Goal: Information Seeking & Learning: Check status

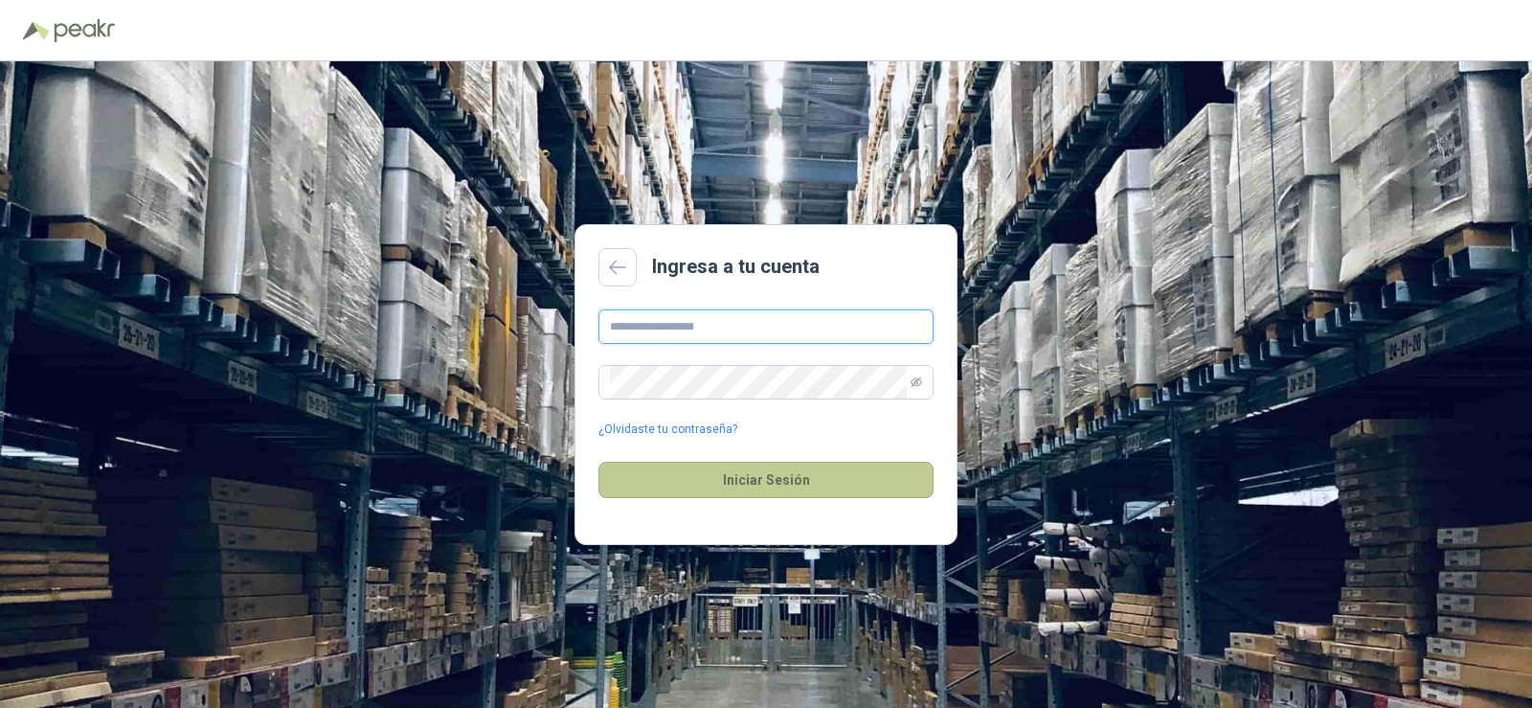
type input "**********"
click at [760, 475] on button "Iniciar Sesión" at bounding box center [765, 480] width 335 height 36
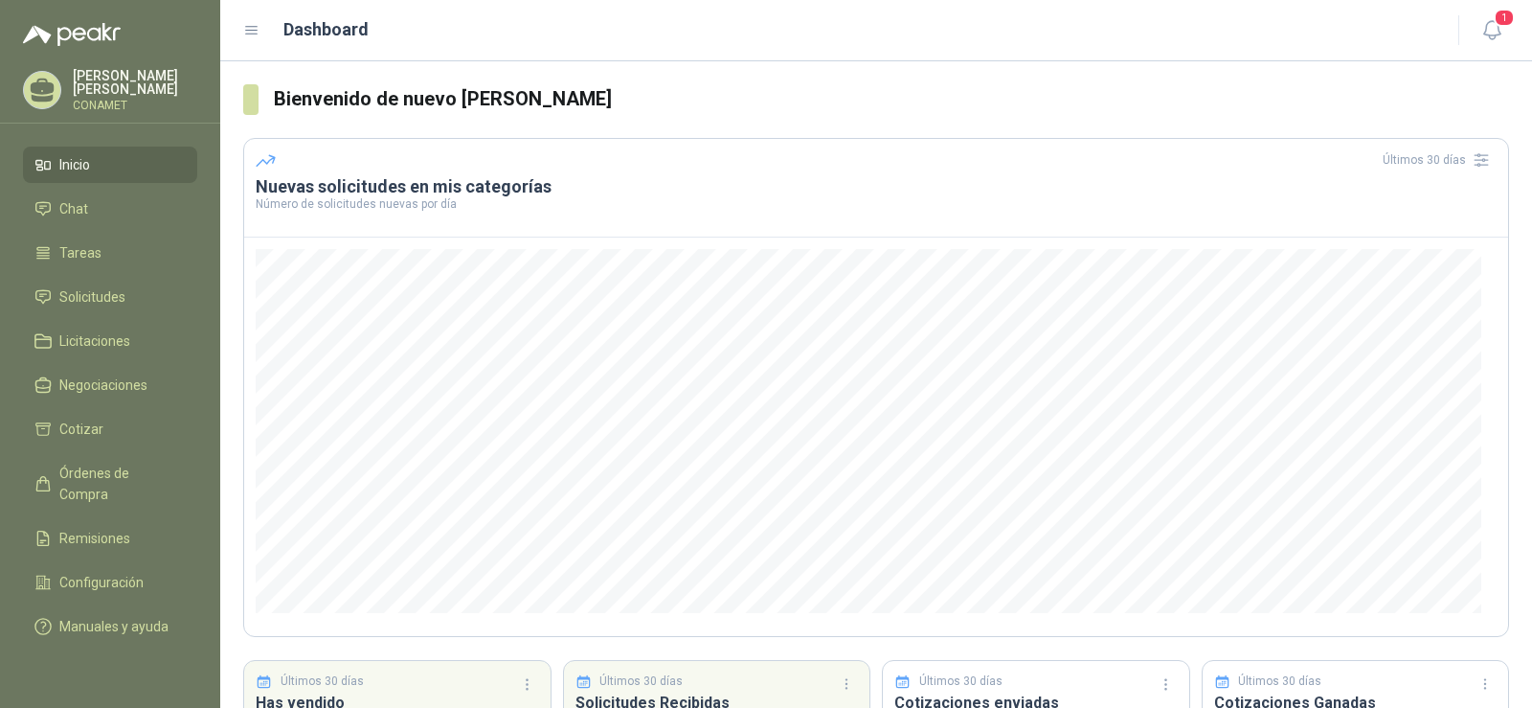
click at [175, 168] on li "Inicio" at bounding box center [109, 164] width 151 height 21
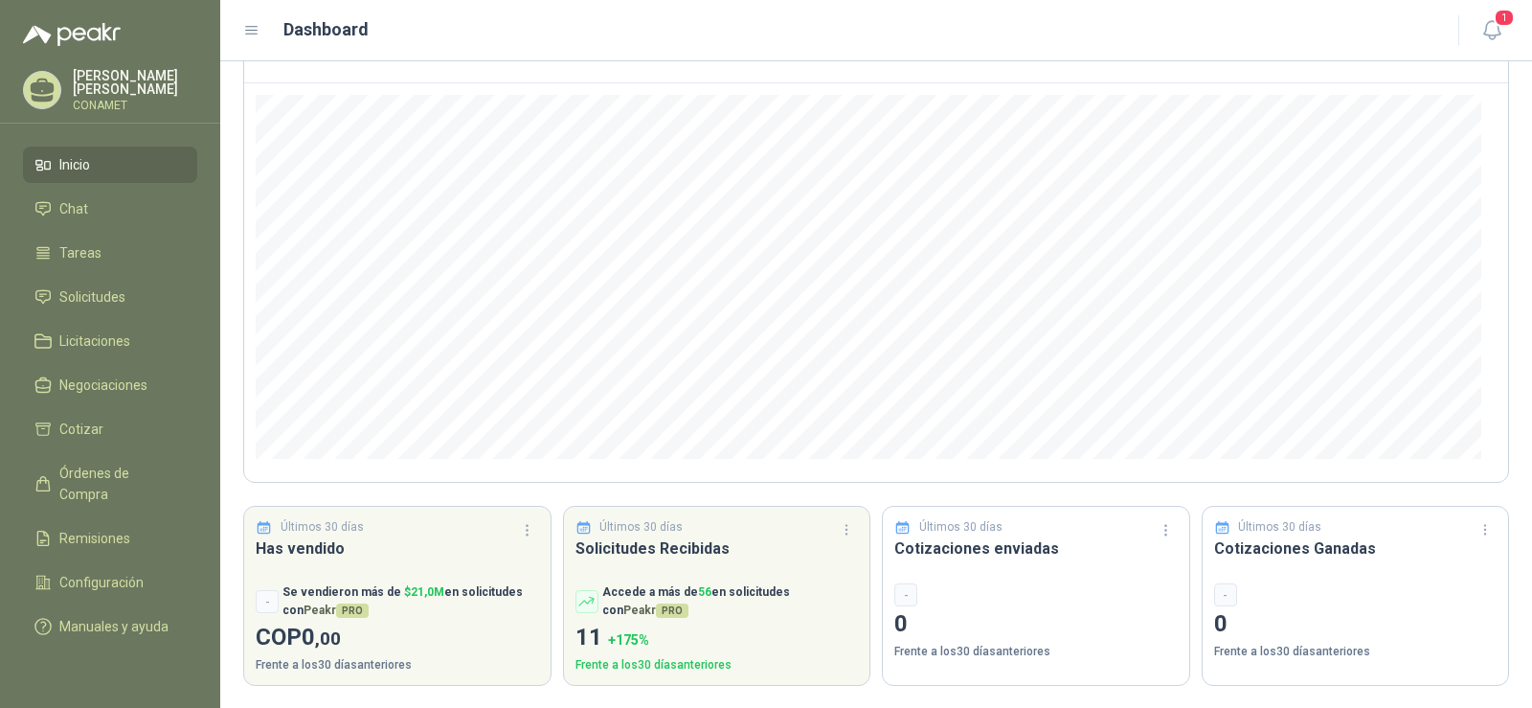
scroll to position [155, 0]
click at [105, 197] on link "Chat" at bounding box center [110, 209] width 174 height 36
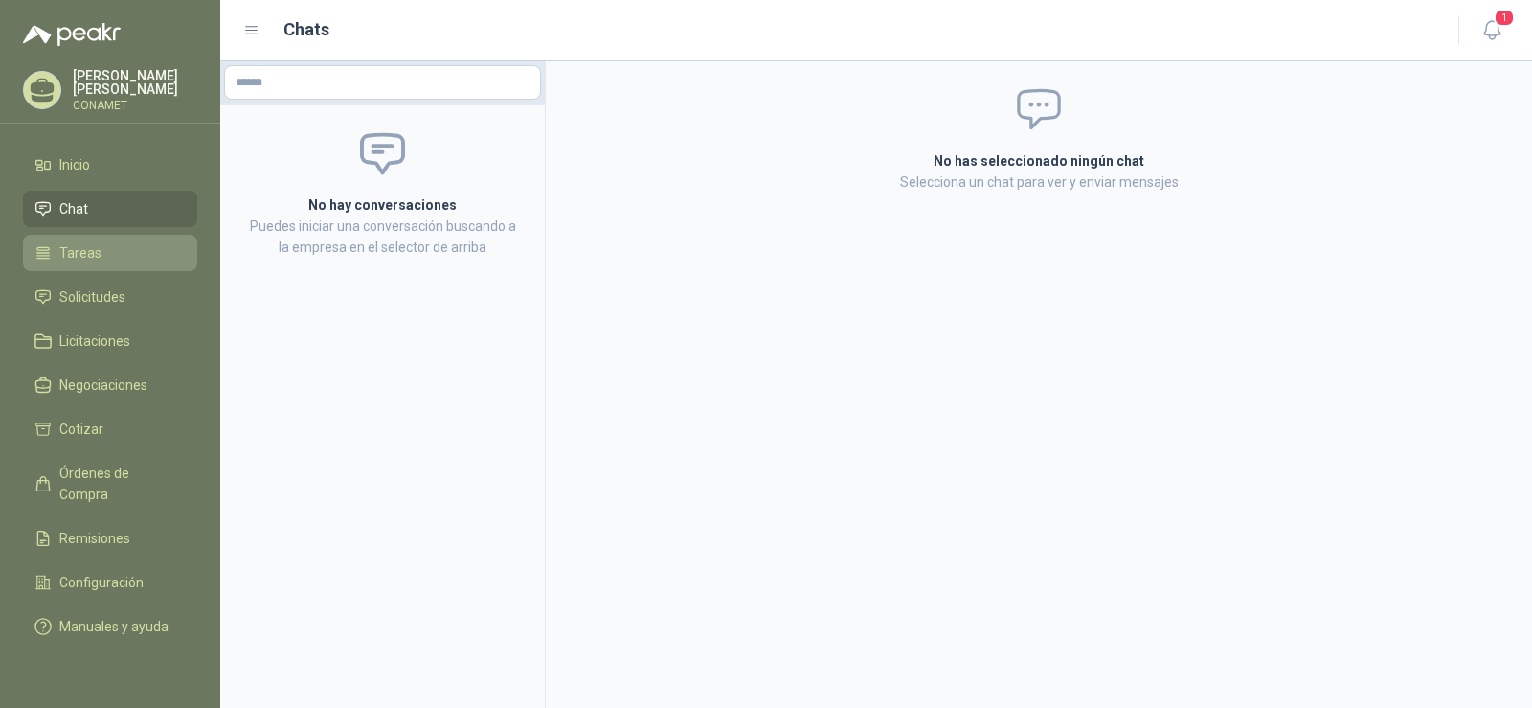
click at [142, 250] on li "Tareas" at bounding box center [109, 252] width 151 height 21
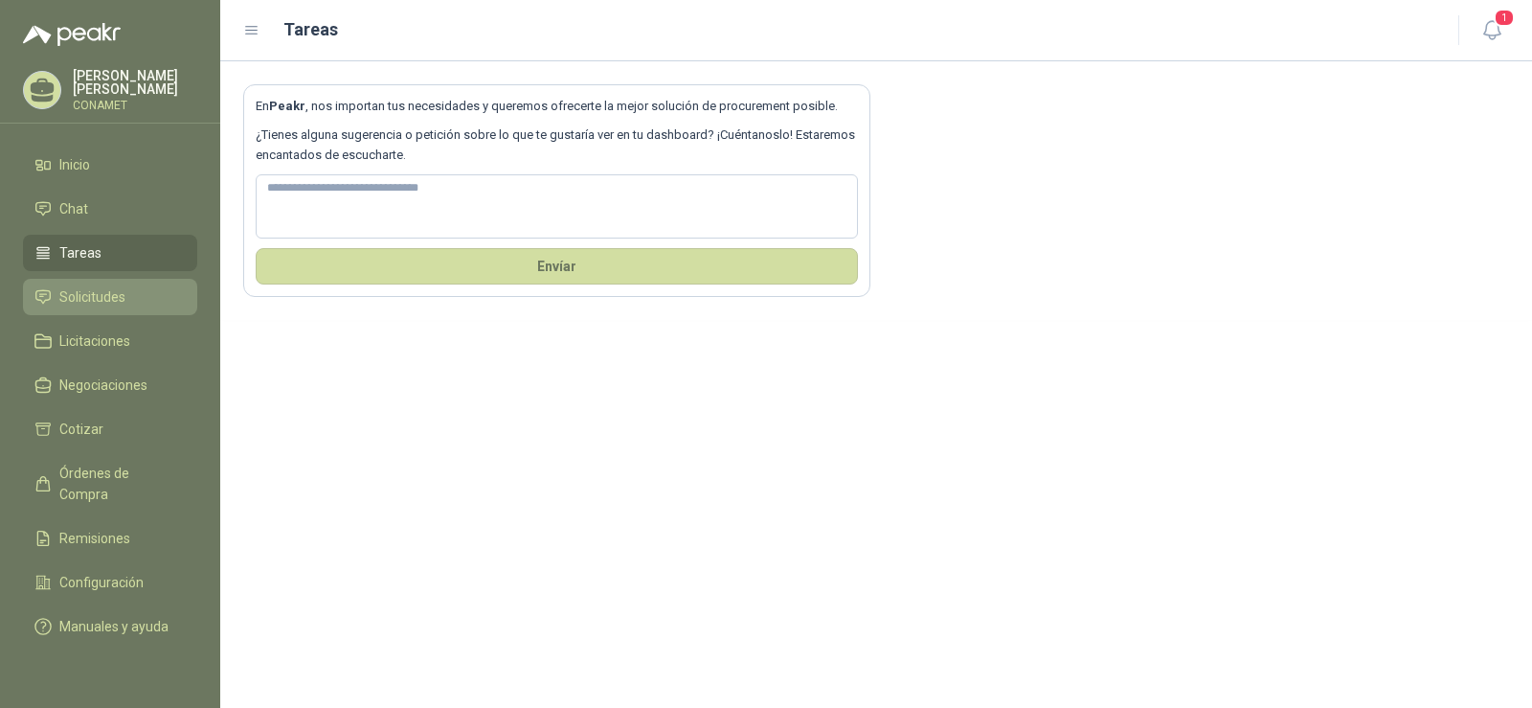
click at [147, 298] on li "Solicitudes" at bounding box center [109, 296] width 151 height 21
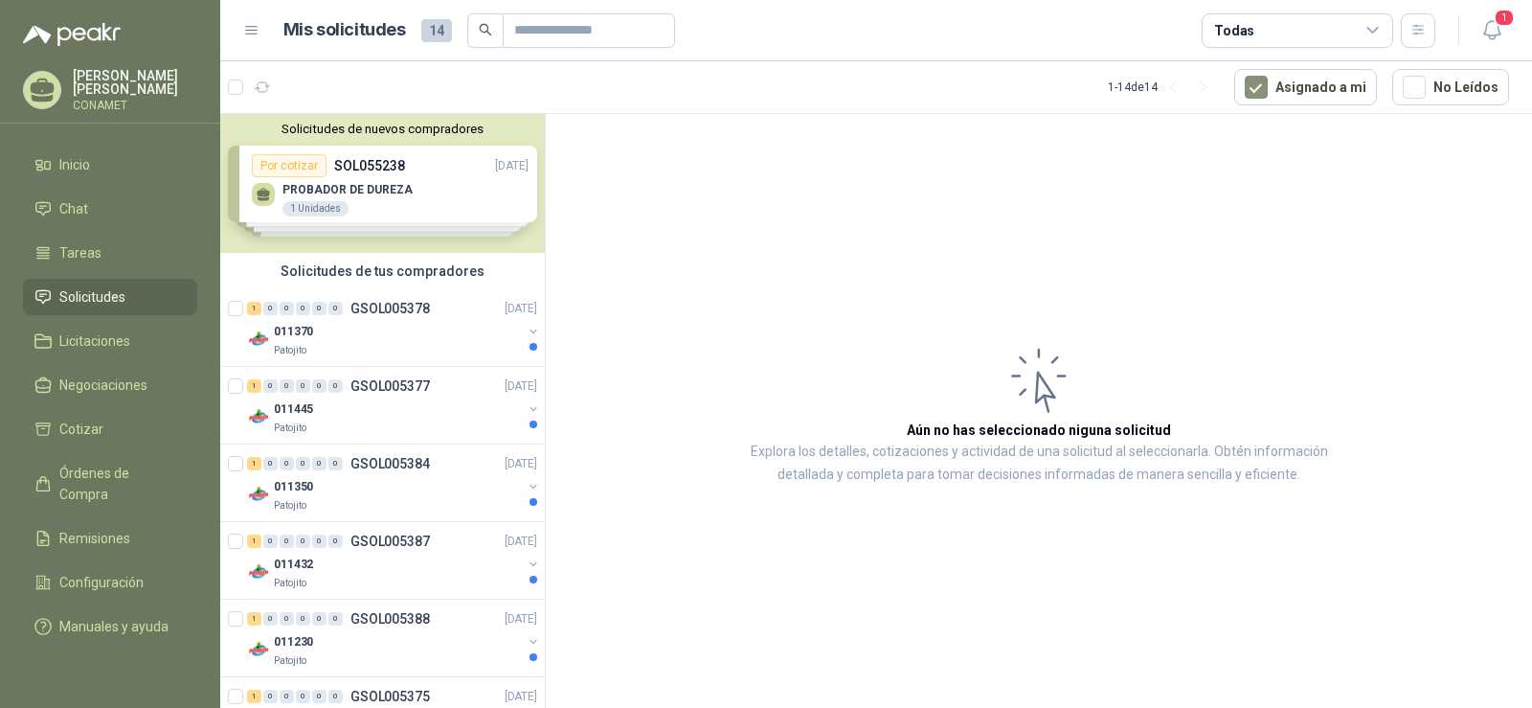
click at [393, 195] on div "Solicitudes de nuevos compradores Por cotizar SOL055238 [DATE] PROBADOR DE DURE…" at bounding box center [382, 183] width 325 height 139
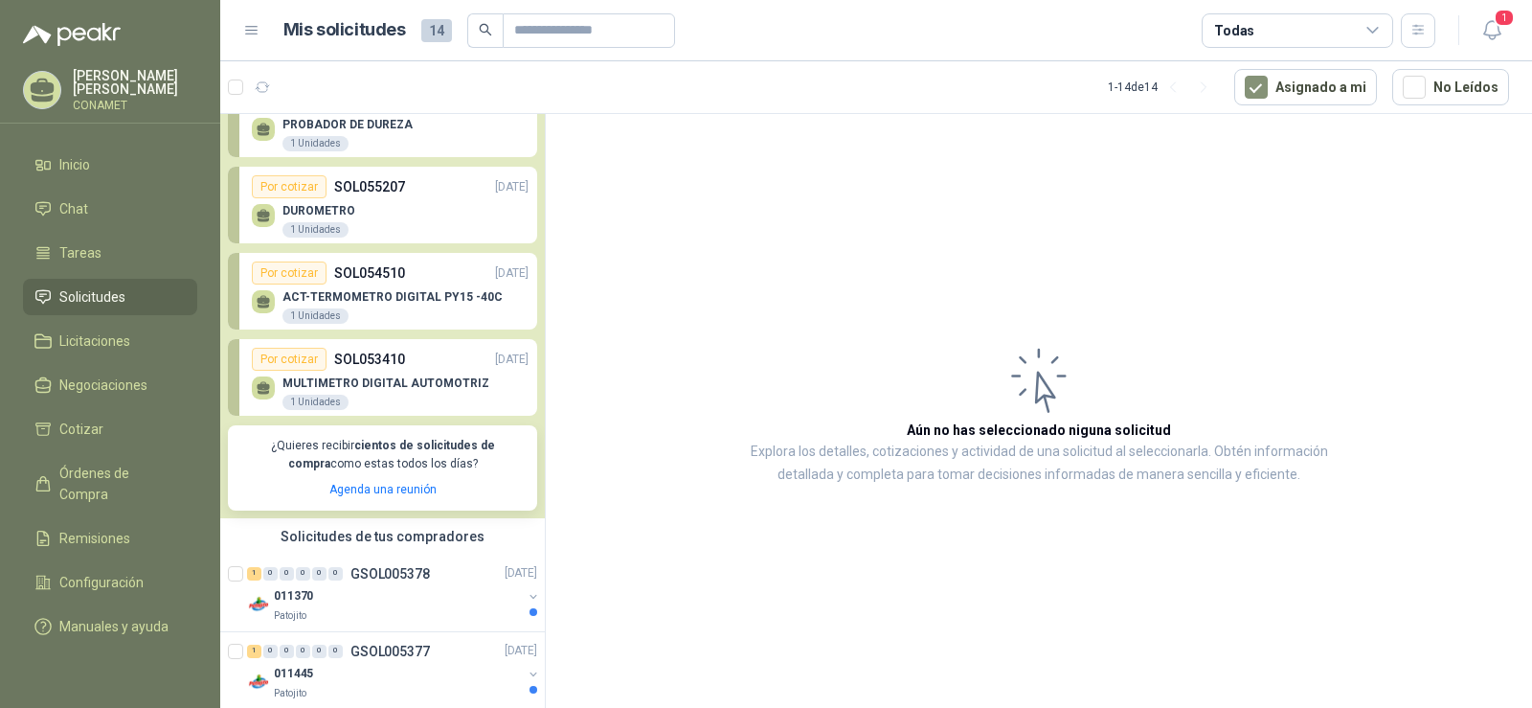
scroll to position [96, 0]
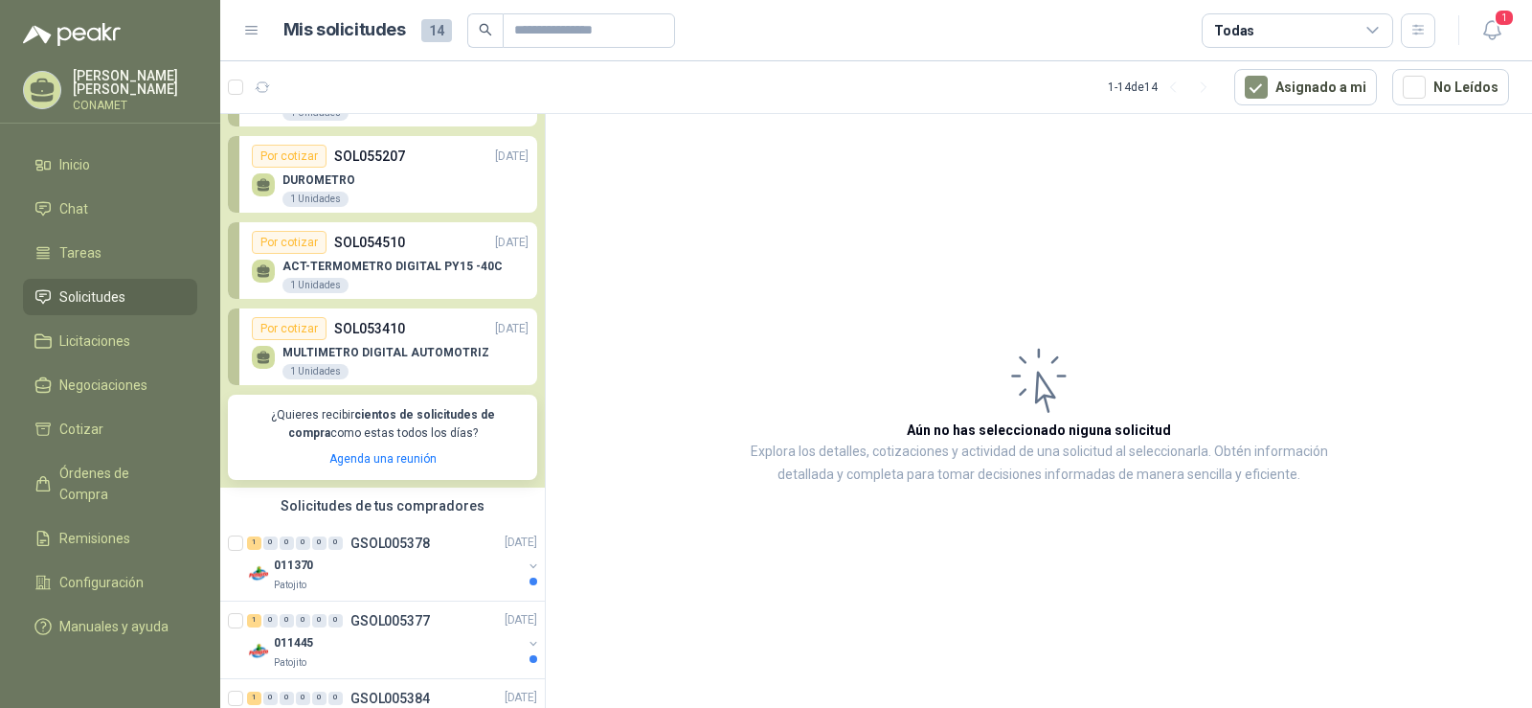
click at [395, 257] on div "ACT-TERMOMETRO DIGITAL PY15 -40C 1 Unidades" at bounding box center [390, 274] width 277 height 40
click at [350, 267] on p "ACT-TERMOMETRO DIGITAL PY15 -40C" at bounding box center [392, 266] width 220 height 13
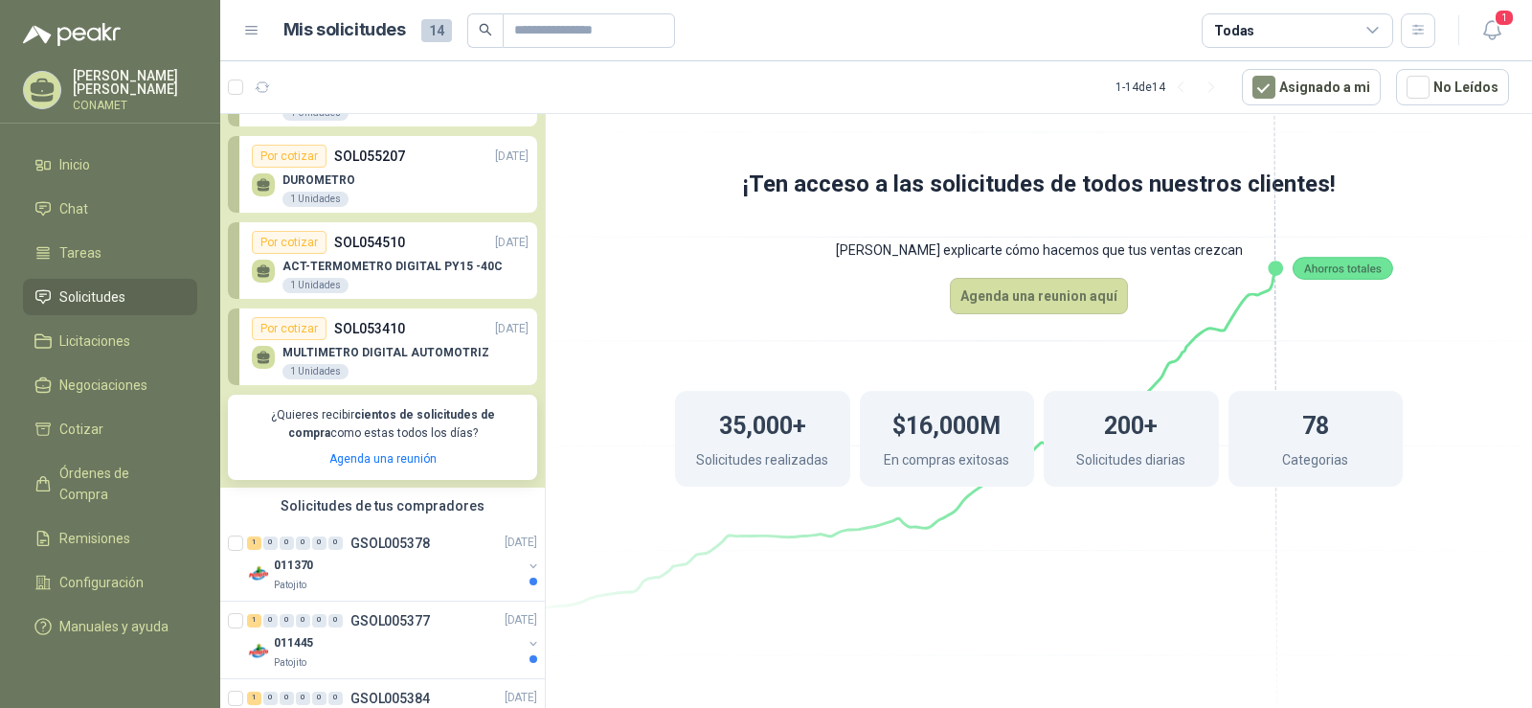
click at [396, 176] on div "DUROMETRO 1 Unidades" at bounding box center [390, 188] width 277 height 40
click at [418, 256] on div "ACT-TERMOMETRO DIGITAL PY15 -40C 1 Unidades" at bounding box center [390, 274] width 277 height 40
click at [395, 339] on p "SOL053410" at bounding box center [369, 328] width 71 height 21
click at [352, 357] on p "MULTIMETRO DIGITAL AUTOMOTRIZ" at bounding box center [385, 352] width 207 height 13
click at [362, 342] on div "MULTIMETRO DIGITAL AUTOMOTRIZ 1 Unidades" at bounding box center [390, 360] width 277 height 40
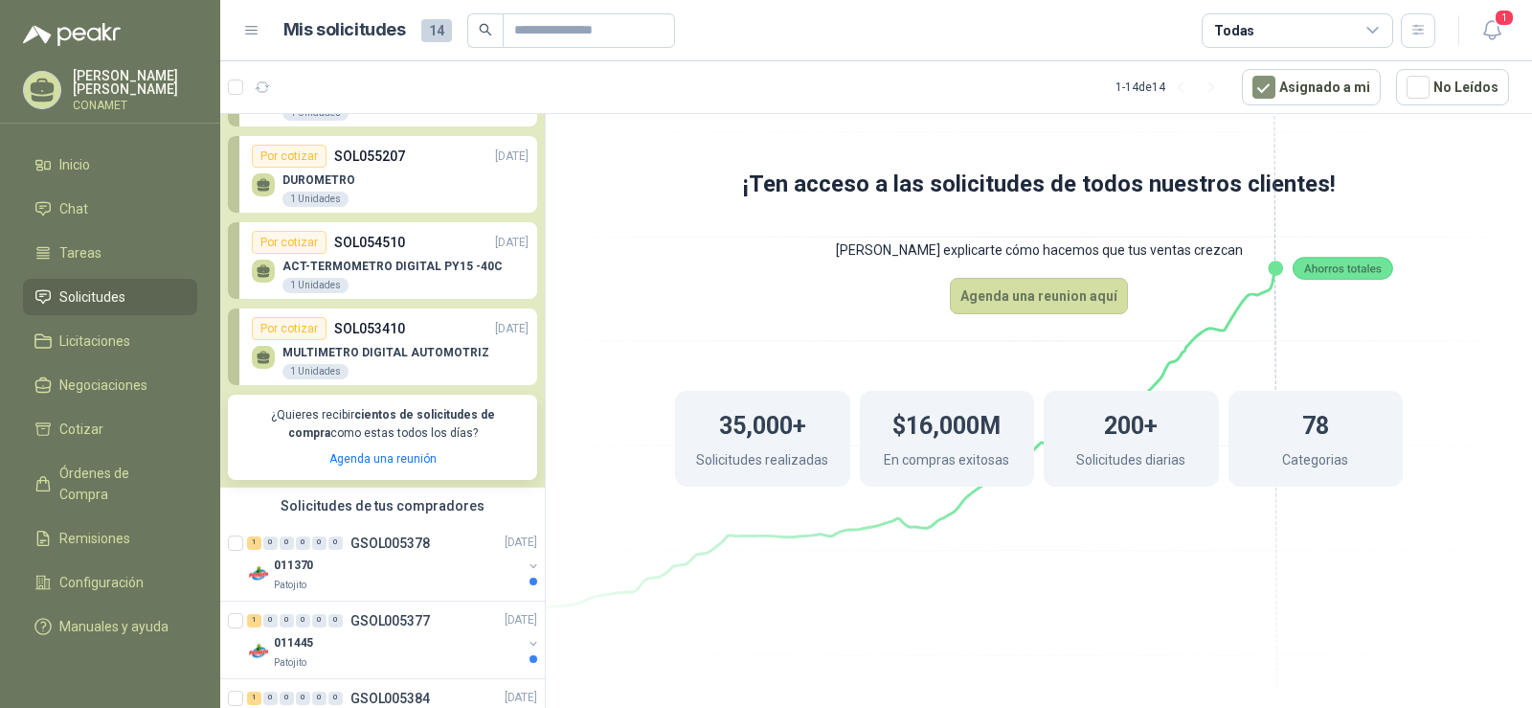
click at [303, 331] on div "Por cotizar" at bounding box center [289, 328] width 75 height 23
click at [322, 366] on div "1 Unidades" at bounding box center [315, 371] width 66 height 15
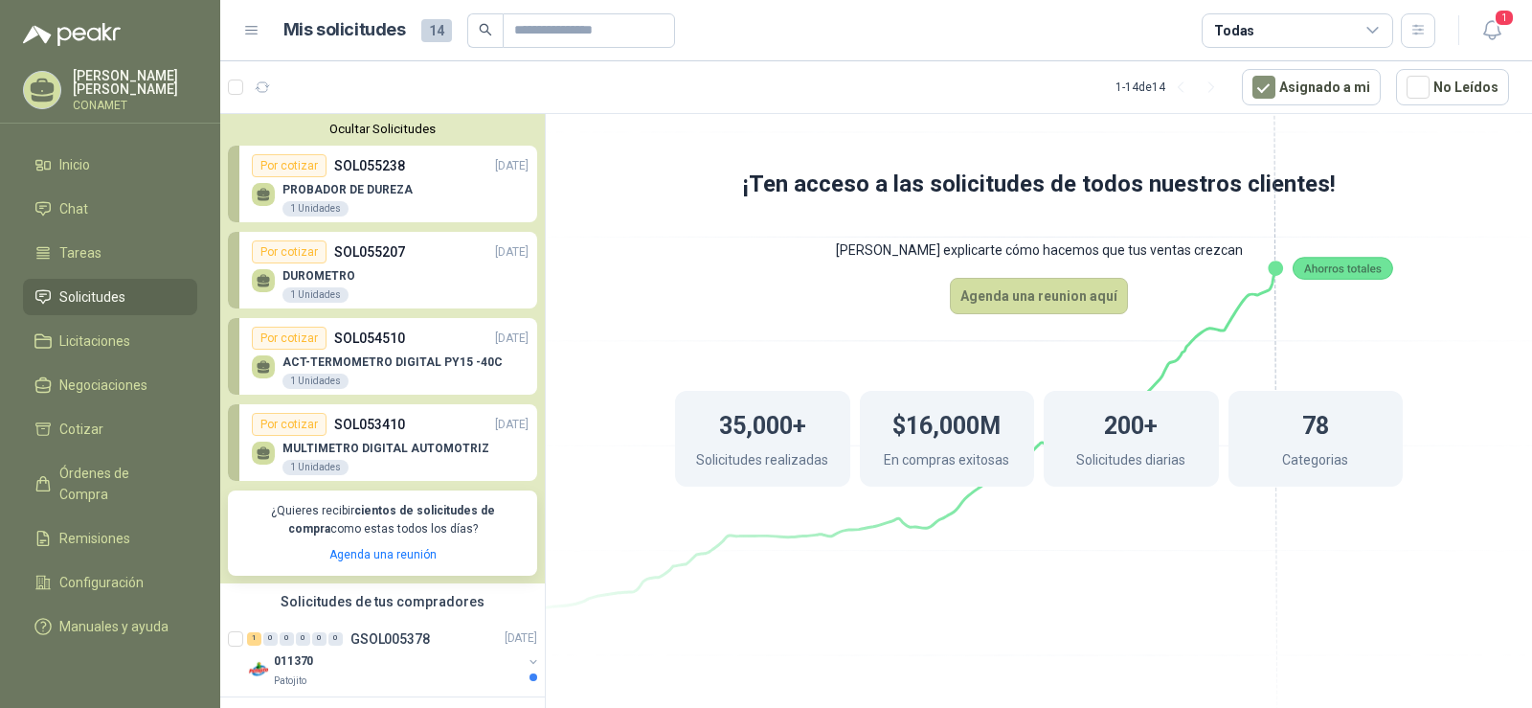
click at [346, 163] on p "SOL055238" at bounding box center [369, 165] width 71 height 21
click at [442, 245] on div "Por cotizar SOL055207 [DATE]" at bounding box center [390, 251] width 277 height 23
drag, startPoint x: 411, startPoint y: 321, endPoint x: 406, endPoint y: 329, distance: 9.9
click at [409, 323] on link "Por cotizar SOL054510 [DATE] ACT-TERMOMETRO DIGITAL PY15 -40C 1 Unidades" at bounding box center [382, 356] width 309 height 77
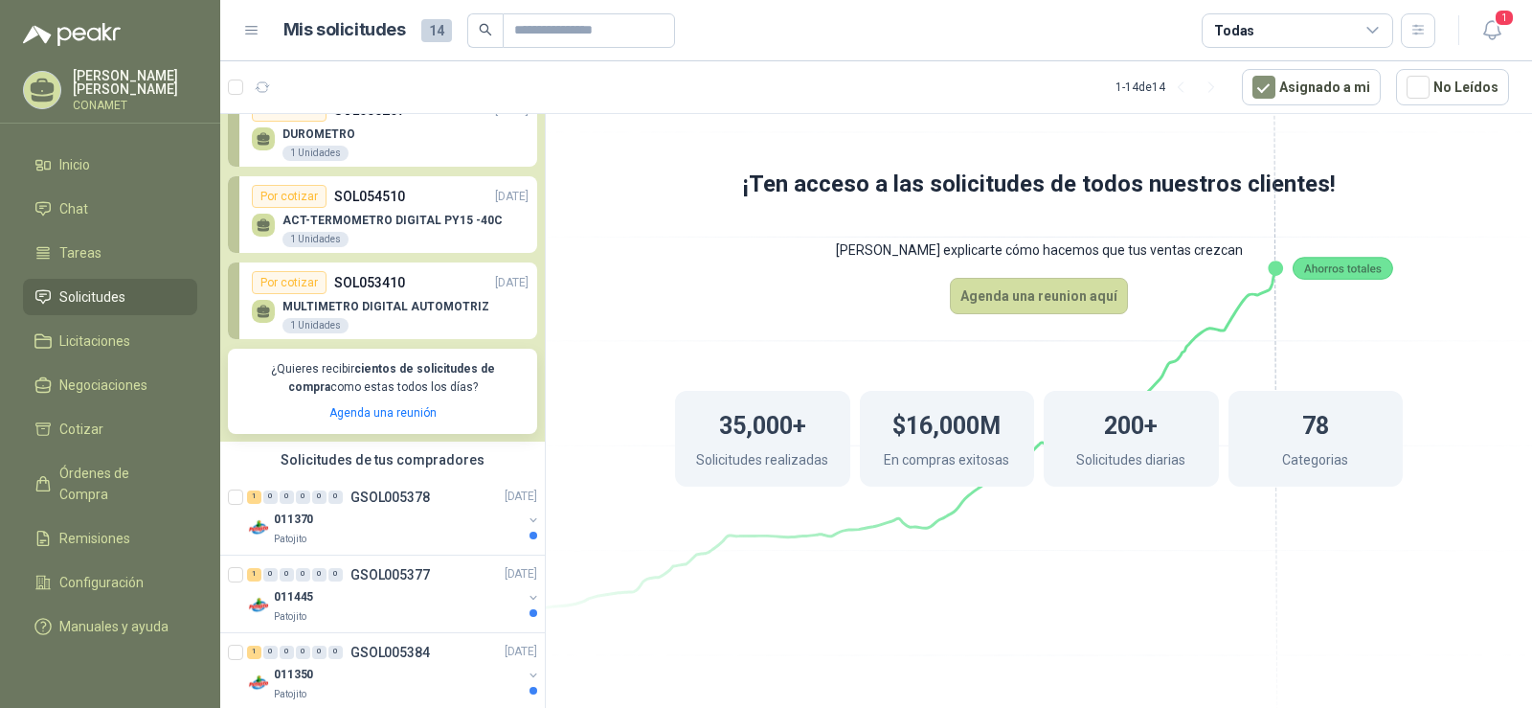
scroll to position [287, 0]
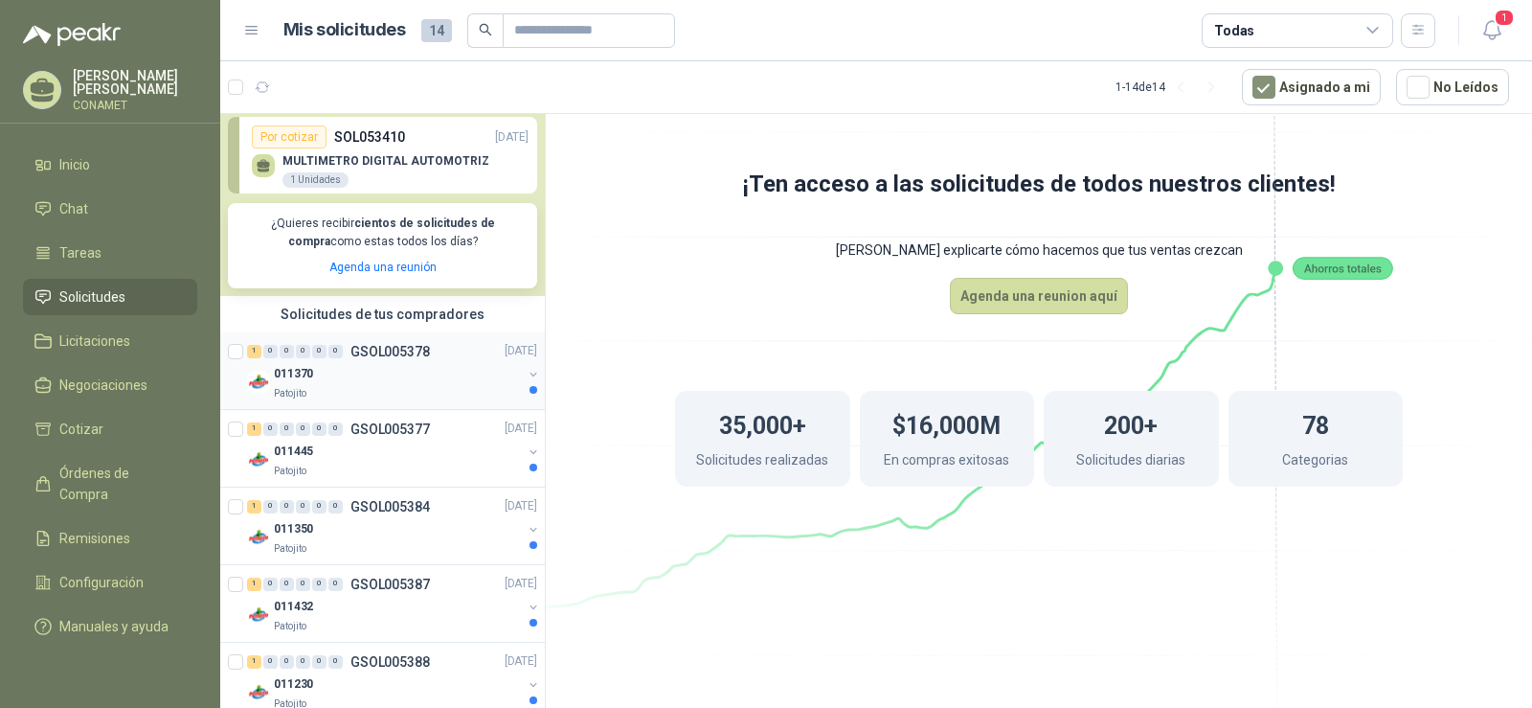
click at [405, 381] on div "011370" at bounding box center [398, 374] width 248 height 23
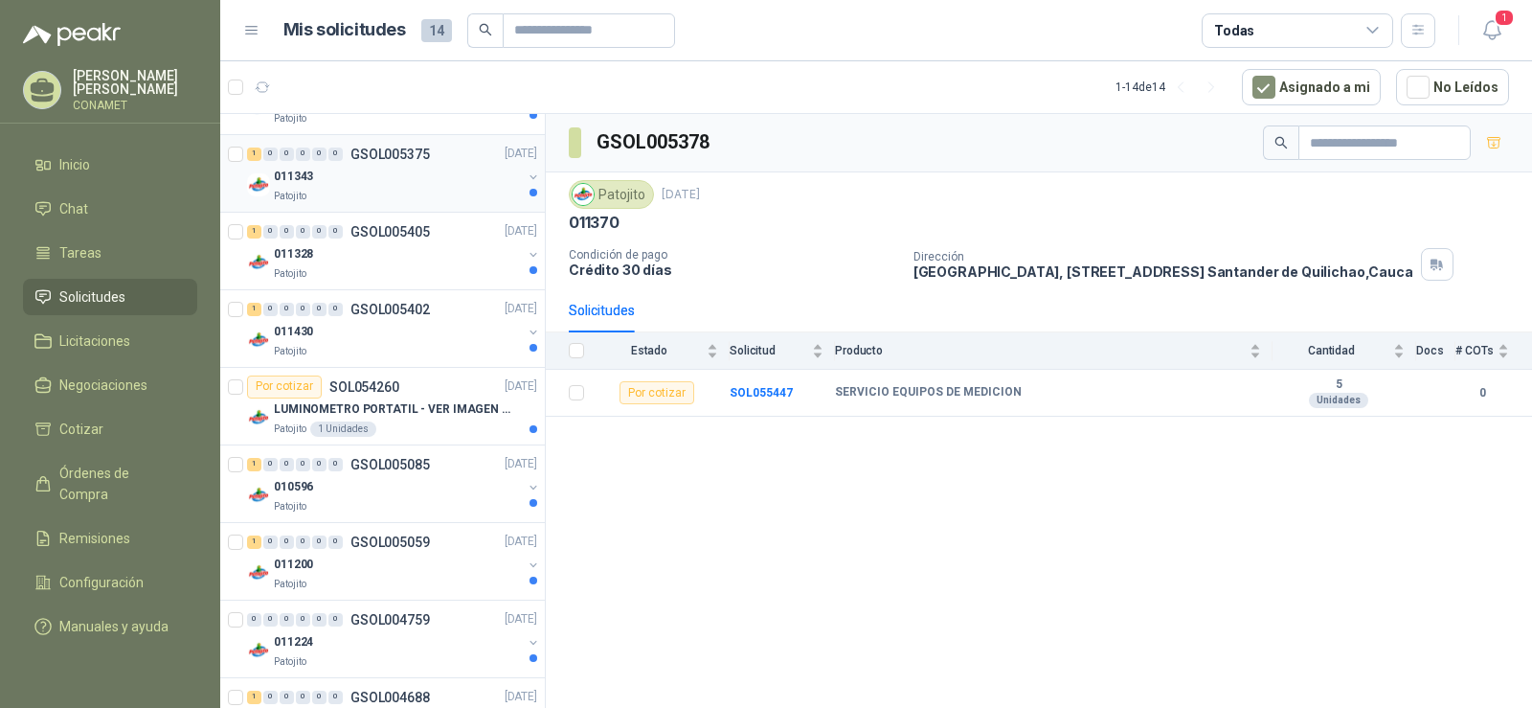
scroll to position [958, 0]
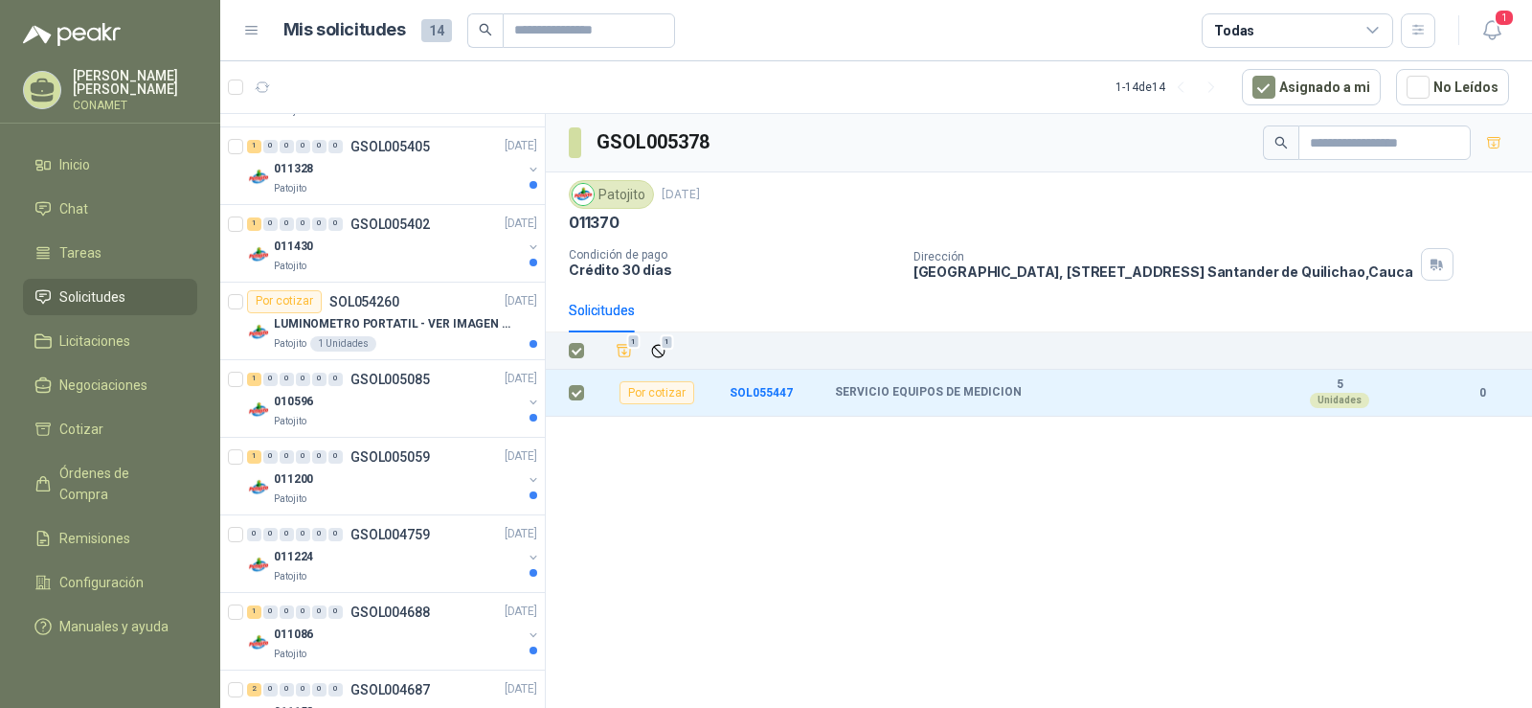
click at [710, 473] on div "GSOL005378 Patojito [DATE] 011370 Condición de pago Crédito 30 días Dirección P…" at bounding box center [1039, 414] width 986 height 600
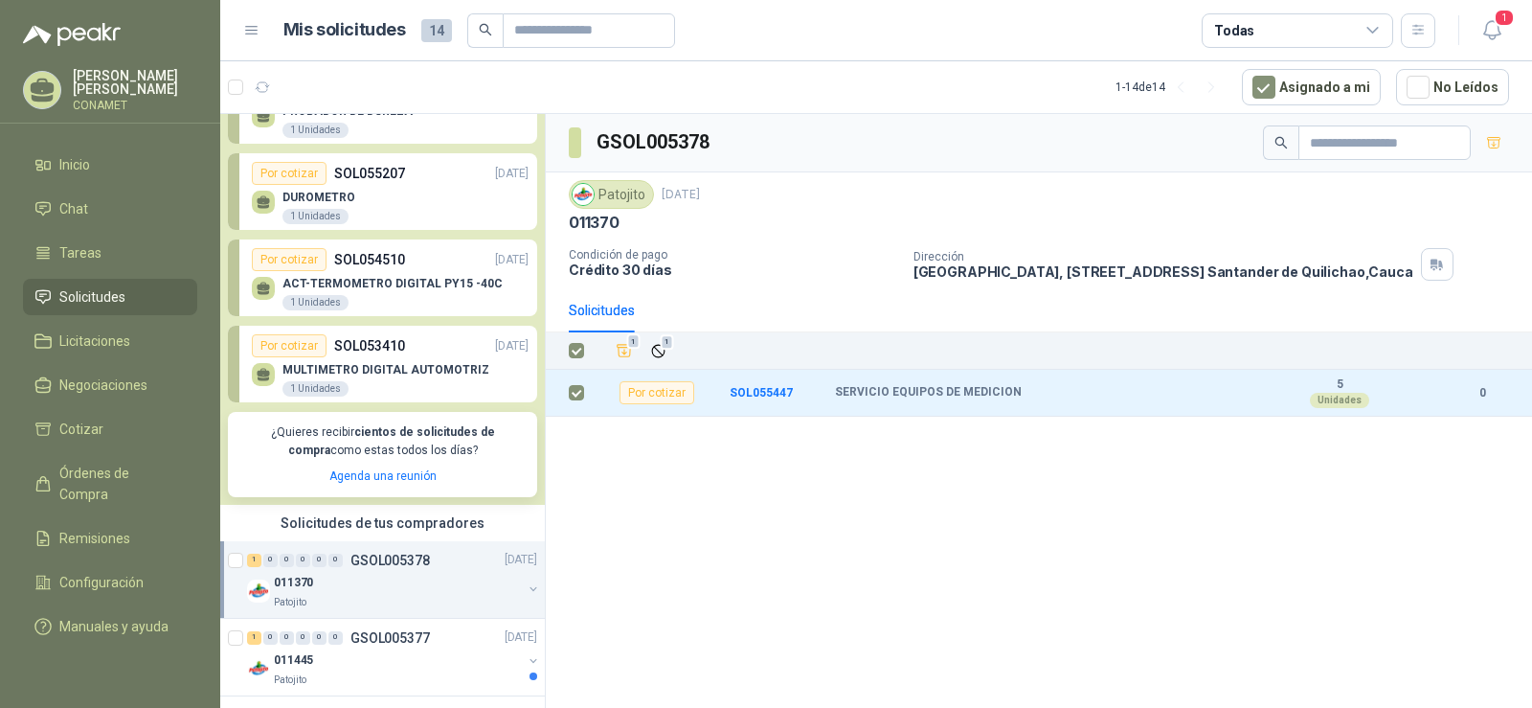
scroll to position [0, 0]
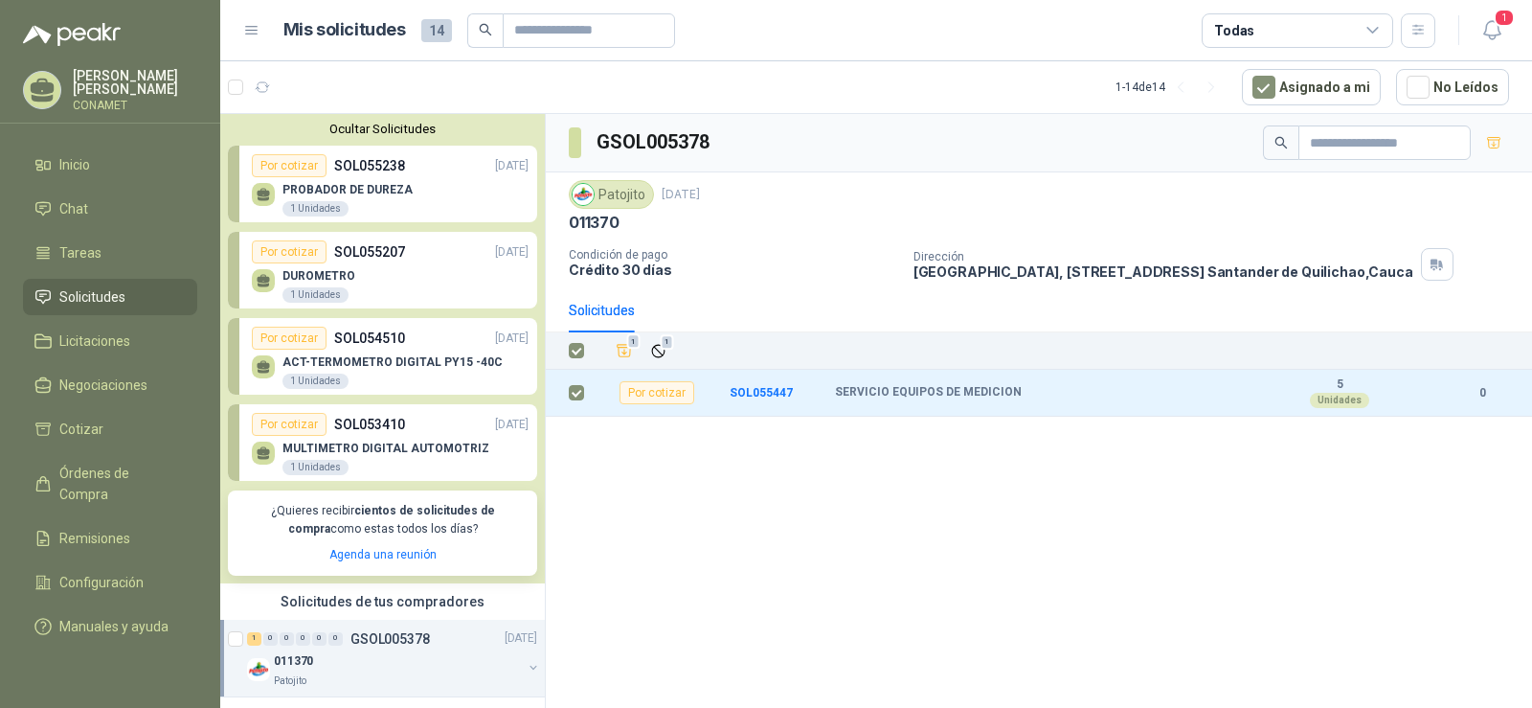
click at [383, 205] on div "PROBADOR DE DUREZA 1 Unidades" at bounding box center [347, 200] width 130 height 34
